Goal: Transaction & Acquisition: Purchase product/service

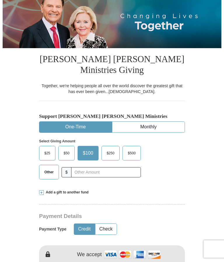
scroll to position [75, 0]
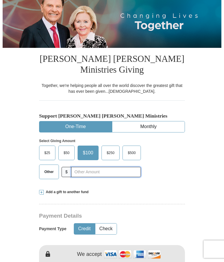
click at [112, 170] on input "text" at bounding box center [106, 172] width 70 height 10
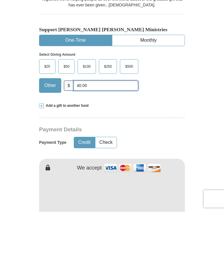
scroll to position [111, 0]
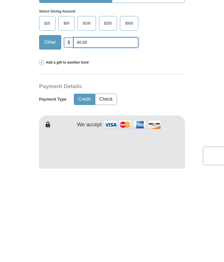
type input "40.00"
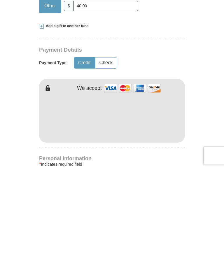
scroll to position [241, 0]
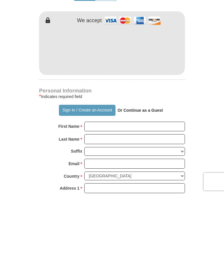
click at [156, 176] on strong "Or Continue as a Guest" at bounding box center [141, 178] width 46 height 5
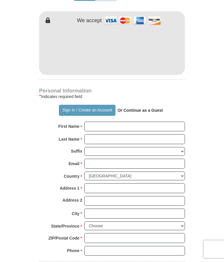
click at [139, 108] on strong "Or Continue as a Guest" at bounding box center [141, 110] width 46 height 5
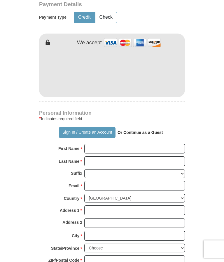
scroll to position [286, 0]
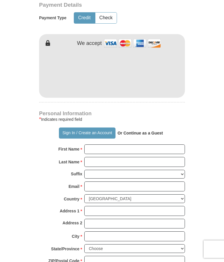
click at [156, 131] on strong "Or Continue as a Guest" at bounding box center [141, 133] width 46 height 5
click at [171, 150] on input "First Name *" at bounding box center [134, 149] width 101 height 10
click at [151, 132] on strong "Or Continue as a Guest" at bounding box center [141, 133] width 46 height 5
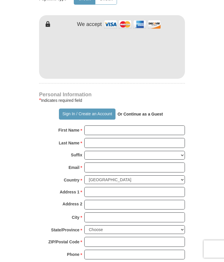
scroll to position [305, 0]
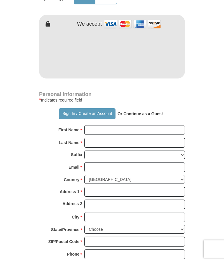
click at [72, 128] on strong "First Name" at bounding box center [68, 130] width 21 height 8
click at [84, 128] on input "First Name *" at bounding box center [134, 131] width 101 height 10
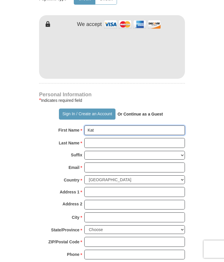
type input "Kat"
click at [144, 112] on strong "Or Continue as a Guest" at bounding box center [141, 114] width 46 height 5
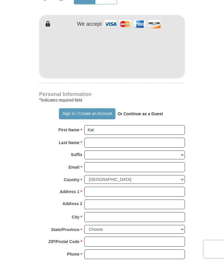
click at [155, 112] on strong "Or Continue as a Guest" at bounding box center [141, 114] width 46 height 5
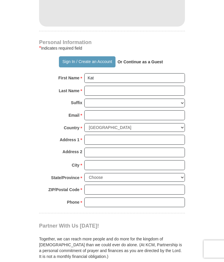
scroll to position [357, 0]
click at [41, 262] on input "checkbox" at bounding box center [41, 267] width 4 height 4
checkbox input "false"
click at [138, 60] on strong "Or Continue as a Guest" at bounding box center [141, 62] width 46 height 5
click at [149, 60] on strong "Or Continue as a Guest" at bounding box center [141, 62] width 46 height 5
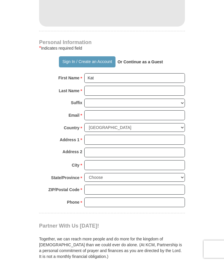
click at [169, 58] on div "Sign In / Create an Account Or Continue as a Guest" at bounding box center [112, 61] width 146 height 11
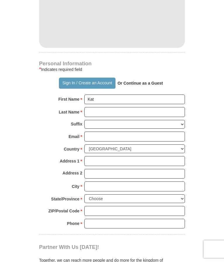
scroll to position [334, 0]
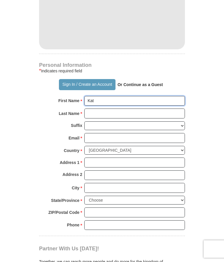
click at [107, 97] on input "Kat" at bounding box center [134, 101] width 101 height 10
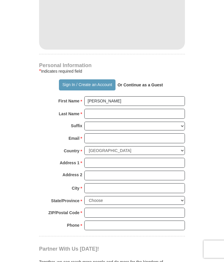
click at [10, 162] on form "Already have an account? Sign in for faster giving. Don't have an account? Crea…" at bounding box center [112, 45] width 219 height 712
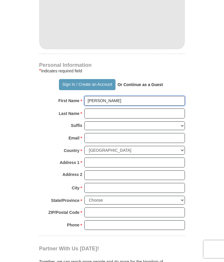
click at [117, 102] on input "[PERSON_NAME]" at bounding box center [134, 101] width 101 height 10
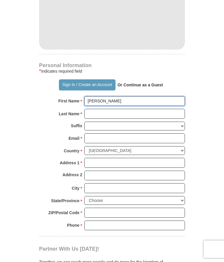
type input "[PERSON_NAME]"
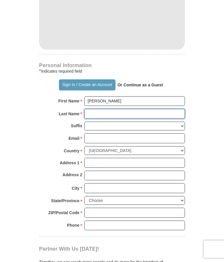
click at [115, 113] on input "Last Name *" at bounding box center [134, 114] width 101 height 10
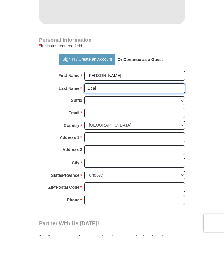
type input "Deal"
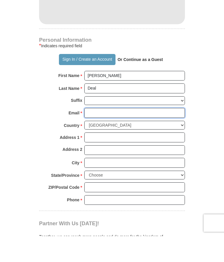
click at [100, 134] on input "Email *" at bounding box center [134, 139] width 101 height 10
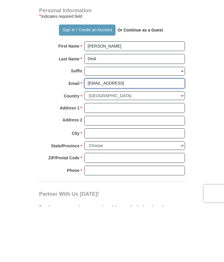
type input "[EMAIL_ADDRESS]"
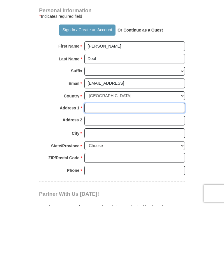
click at [90, 159] on input "Address 1 *" at bounding box center [134, 164] width 101 height 10
type input "[STREET_ADDRESS]"
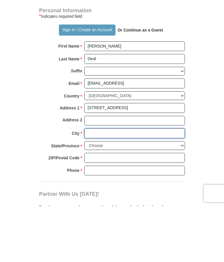
click at [106, 184] on input "City *" at bounding box center [134, 189] width 101 height 10
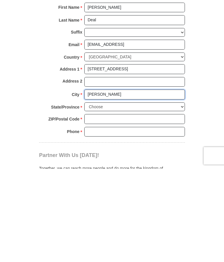
type input "[PERSON_NAME]"
click at [100, 196] on select "Choose [US_STATE] [US_STATE] [US_STATE] [US_STATE] [US_STATE] Armed Forces Amer…" at bounding box center [134, 200] width 101 height 9
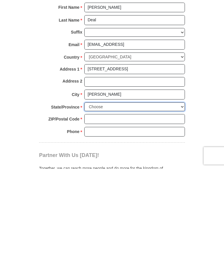
scroll to position [428, 0]
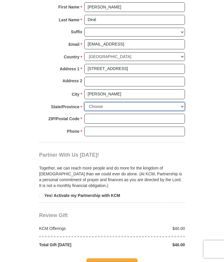
select select "[GEOGRAPHIC_DATA]"
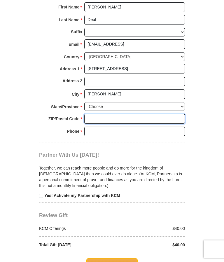
click at [109, 114] on input "ZIP/Postal Code *" at bounding box center [134, 119] width 101 height 10
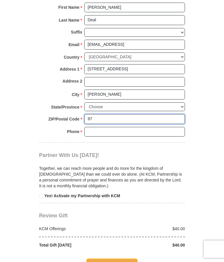
type input "9"
type input "75062"
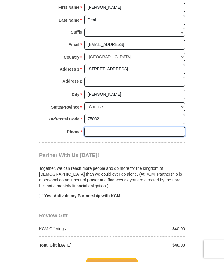
click at [102, 127] on input "Phone * *" at bounding box center [134, 132] width 101 height 10
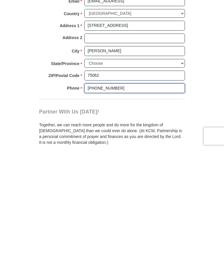
scroll to position [350, 0]
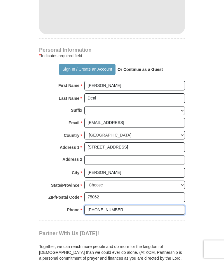
type input "[PHONE_NUMBER]"
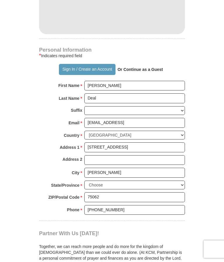
click at [160, 67] on strong "Or Continue as a Guest" at bounding box center [141, 69] width 46 height 5
click at [134, 65] on p "Or Continue as a Guest" at bounding box center [141, 70] width 50 height 10
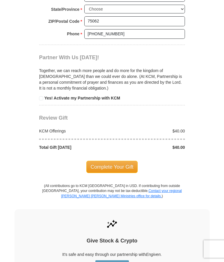
scroll to position [526, 0]
click at [123, 161] on span "Complete Your Gift" at bounding box center [112, 167] width 52 height 12
